Goal: Check status: Check status

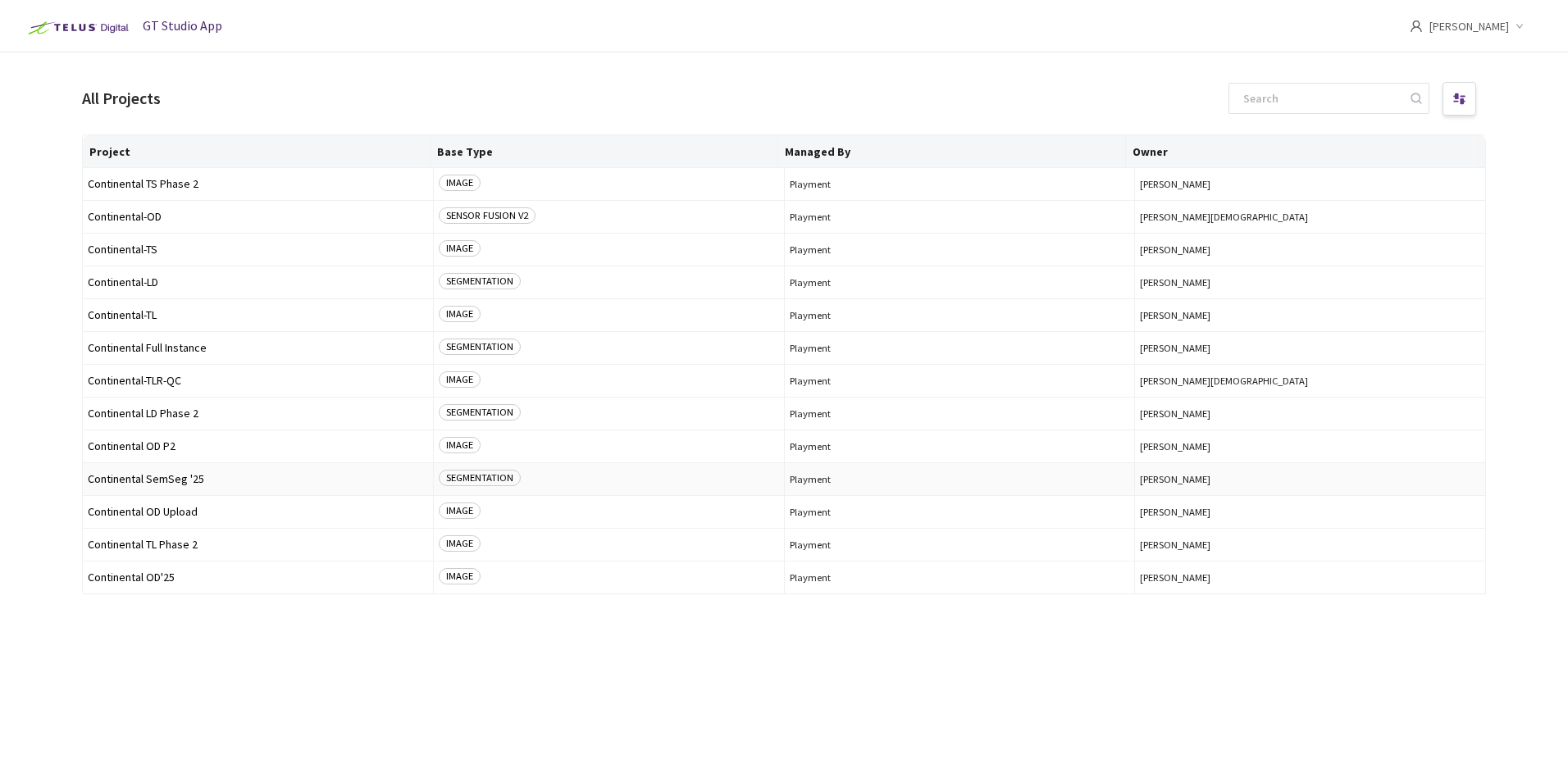
click at [181, 475] on span "Continental SemSeg '25" at bounding box center [258, 480] width 340 height 13
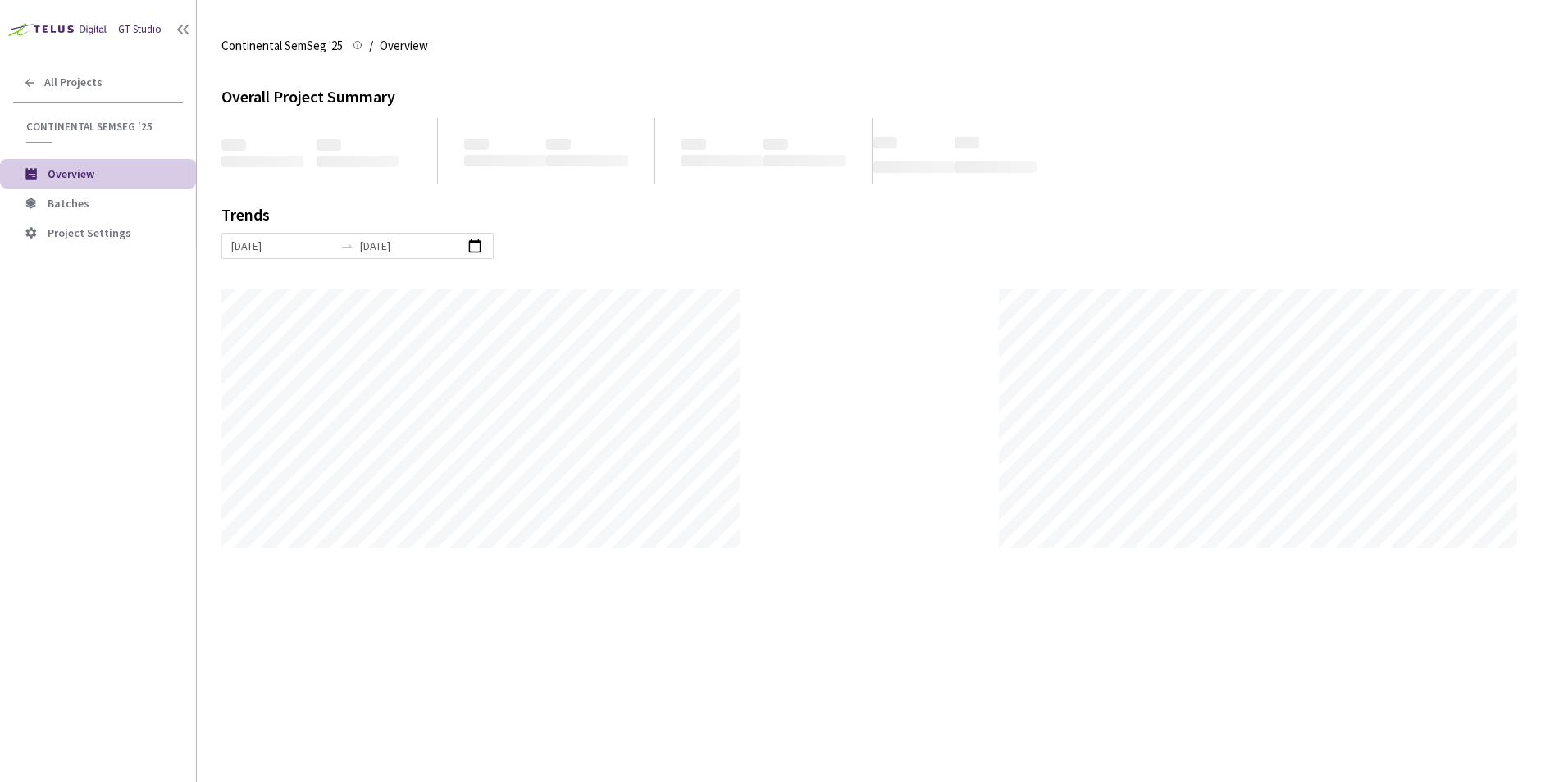
scroll to position [782, 1568]
click at [104, 204] on span "Batches" at bounding box center [114, 203] width 135 height 14
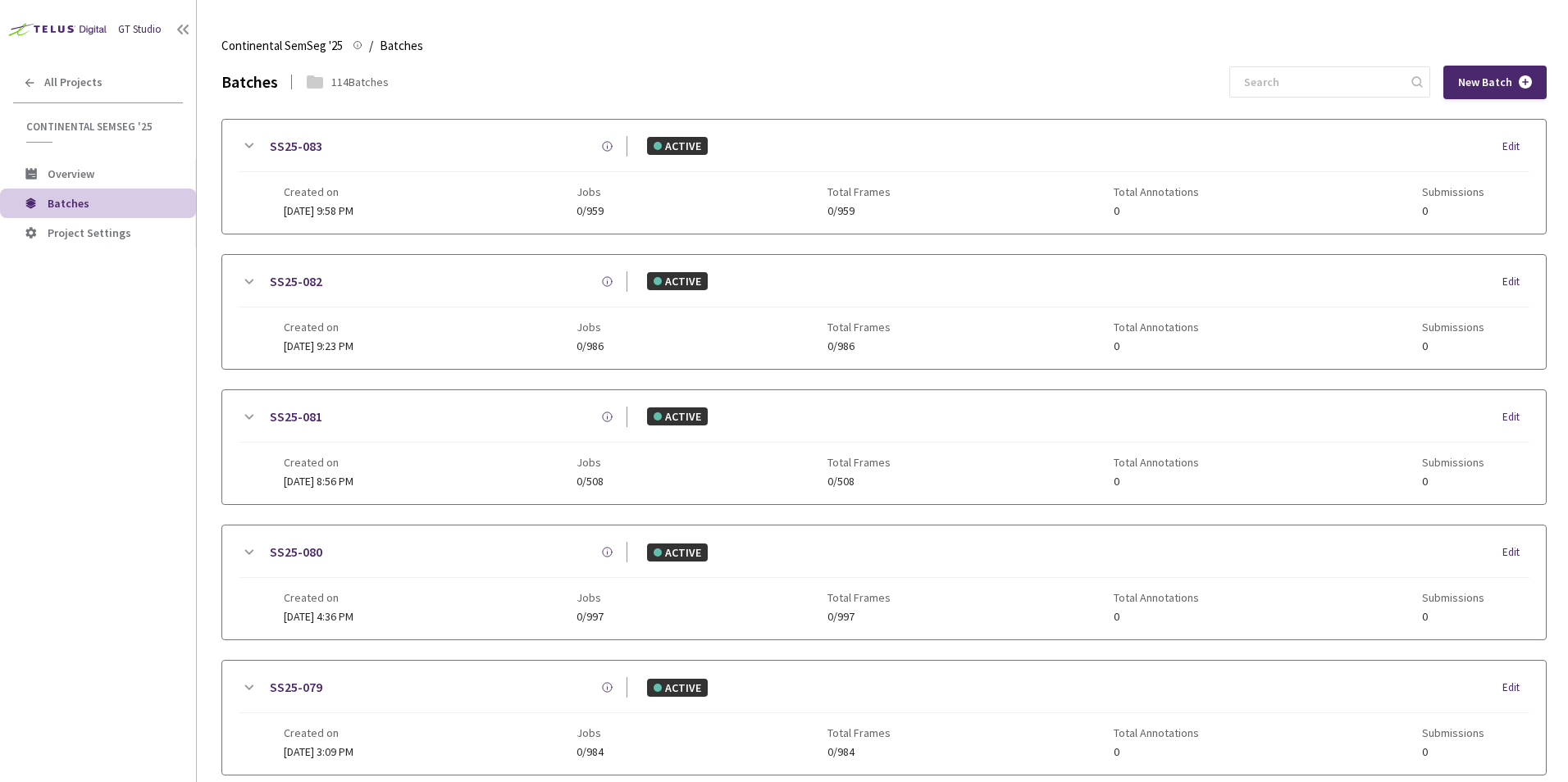
click at [53, 380] on div "GT Studio All Projects Continental SemSeg '25 Continental SemSeg '25 Overview B…" at bounding box center [98, 367] width 196 height 736
